Goal: Use online tool/utility: Utilize a website feature to perform a specific function

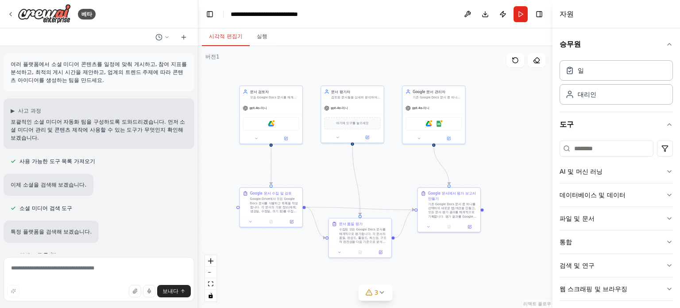
scroll to position [2056, 0]
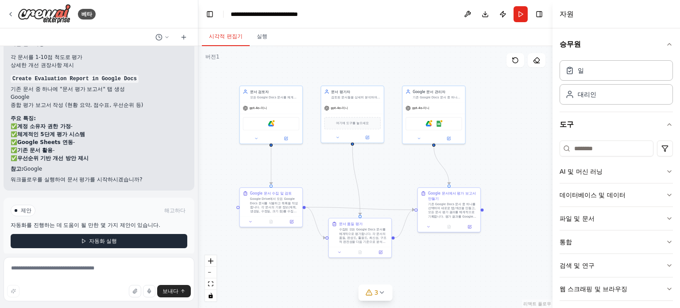
click at [132, 234] on button "자동화 실행" at bounding box center [99, 241] width 177 height 14
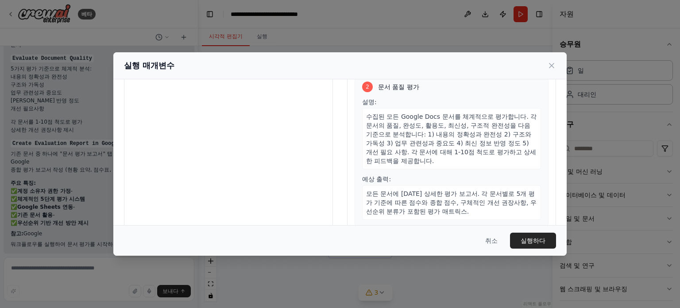
scroll to position [0, 0]
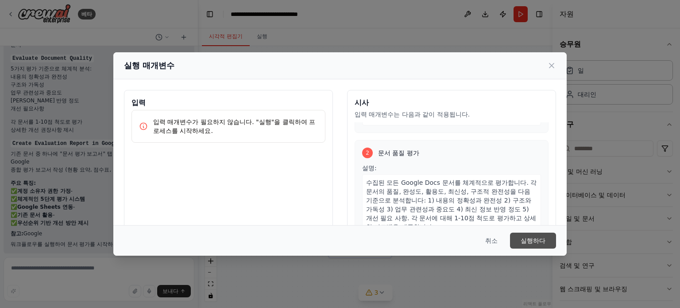
click at [528, 235] on button "실행하다" at bounding box center [533, 240] width 46 height 16
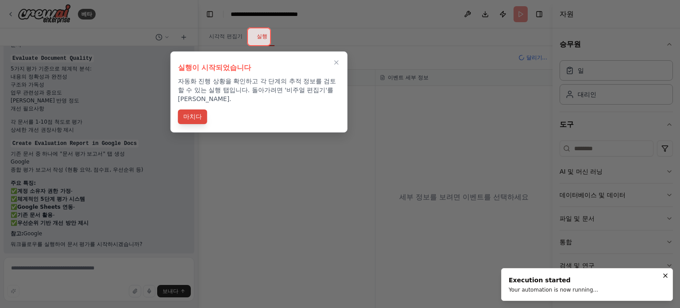
click at [192, 113] on font "마치다" at bounding box center [192, 116] width 19 height 7
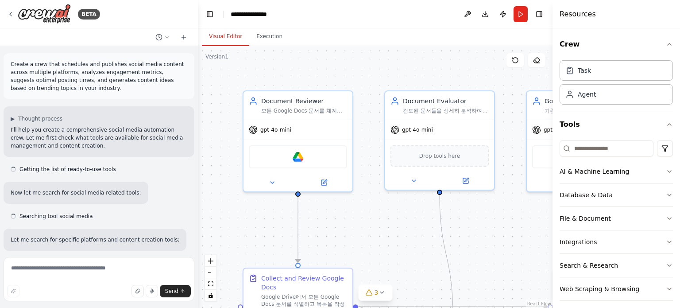
scroll to position [2103, 0]
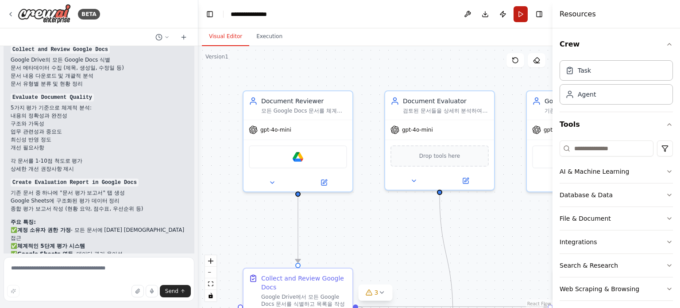
click at [516, 12] on button "Run" at bounding box center [521, 14] width 14 height 16
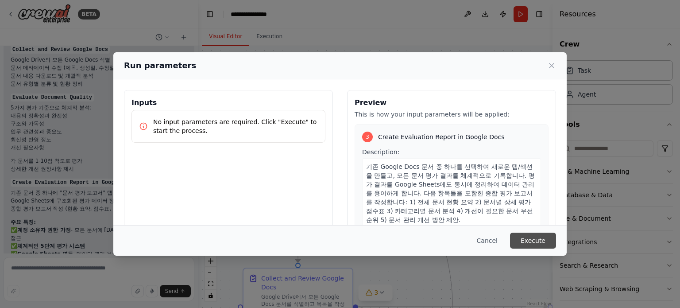
scroll to position [311, 0]
click at [540, 242] on button "Execute" at bounding box center [533, 240] width 46 height 16
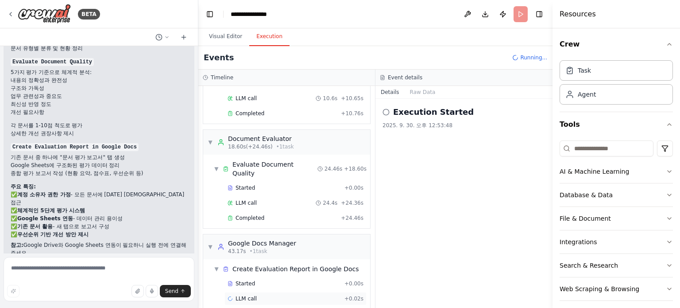
scroll to position [2175, 0]
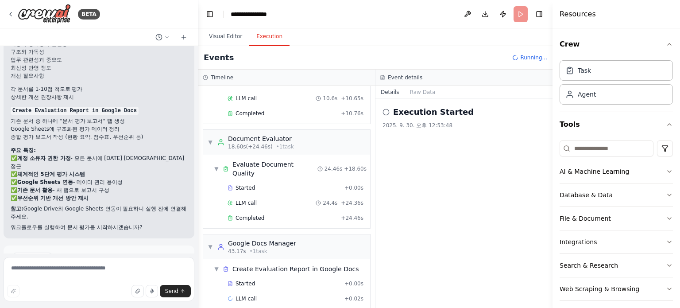
click at [0, 46] on button "Toggle Sidebar" at bounding box center [-1, 154] width 7 height 308
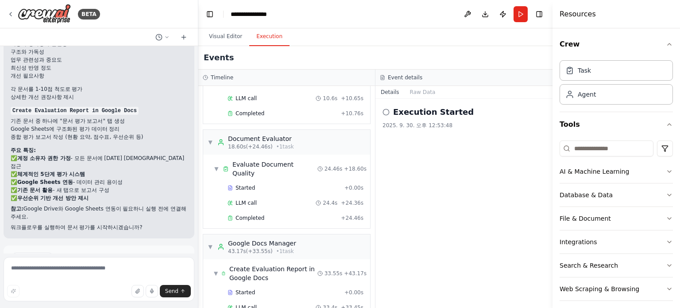
scroll to position [89, 0]
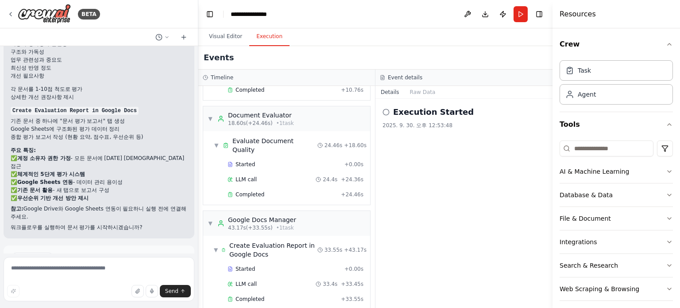
click at [460, 150] on div "Execution Started 2025. 9. 30. 오후 12:53:48" at bounding box center [464, 203] width 177 height 209
